Goal: Task Accomplishment & Management: Manage account settings

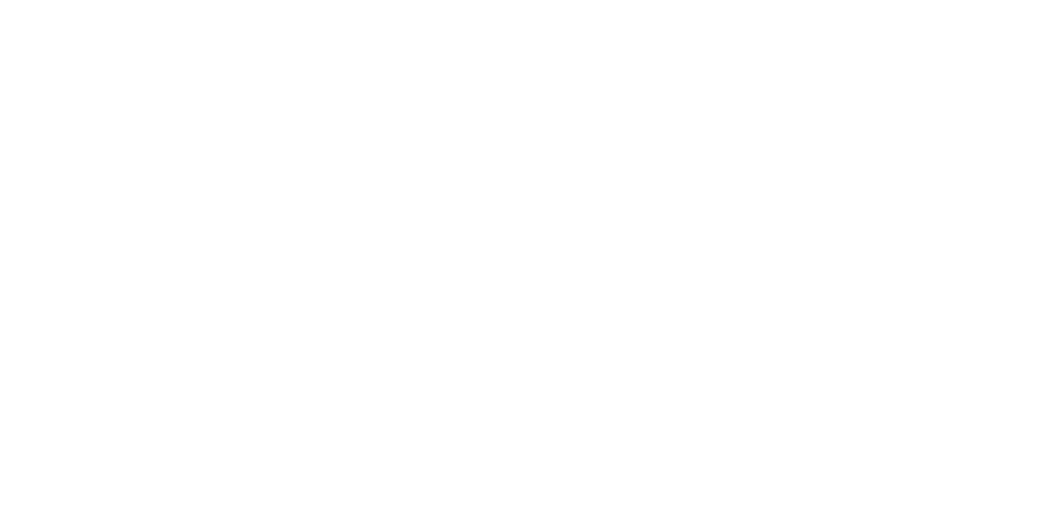
select select "*"
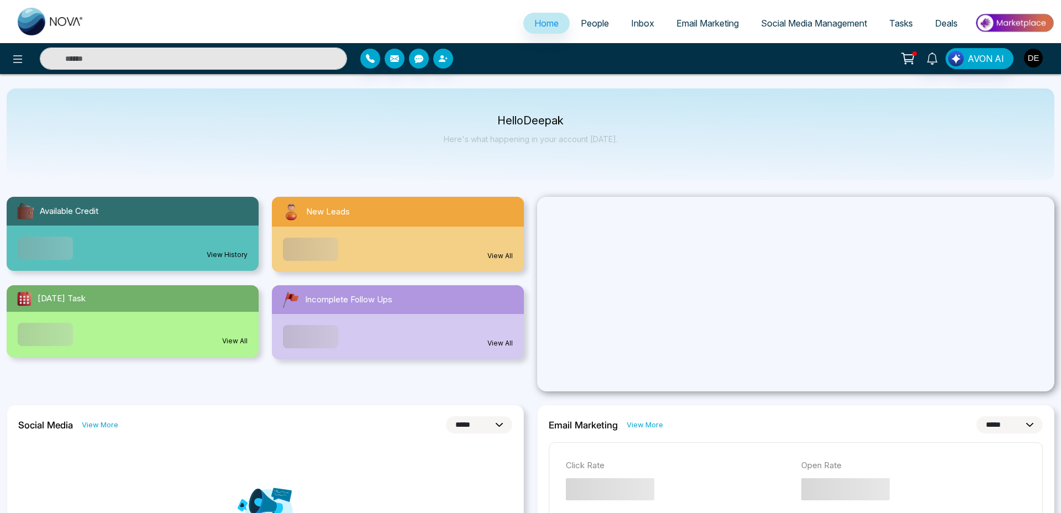
click at [1030, 55] on img "button" at bounding box center [1033, 58] width 19 height 19
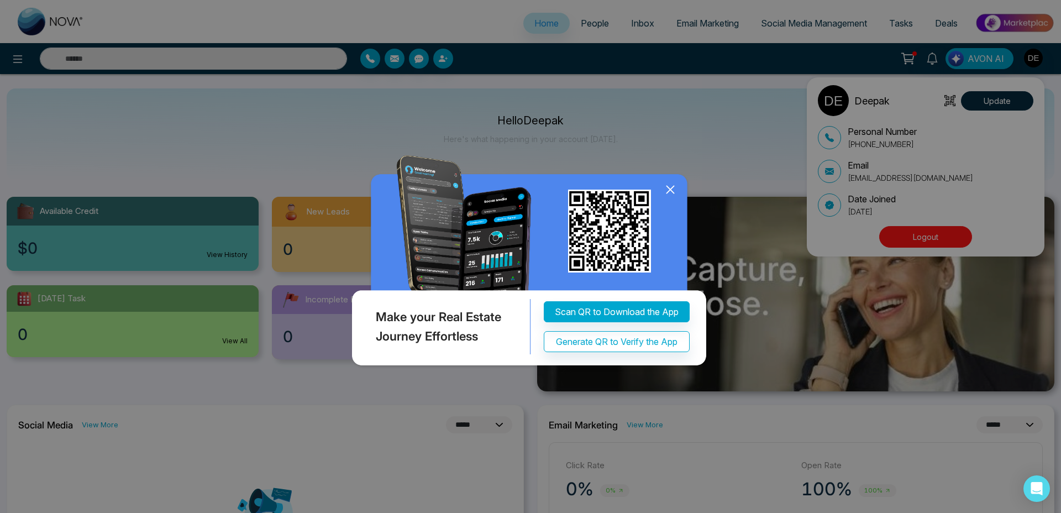
click at [671, 185] on icon at bounding box center [670, 189] width 17 height 17
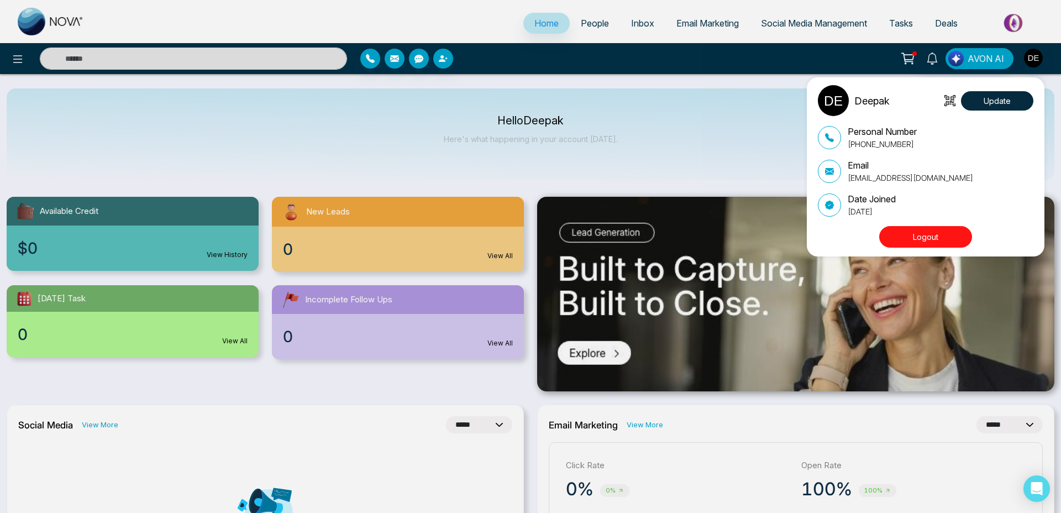
click at [911, 233] on button "Logout" at bounding box center [925, 237] width 93 height 22
